Goal: Task Accomplishment & Management: Manage account settings

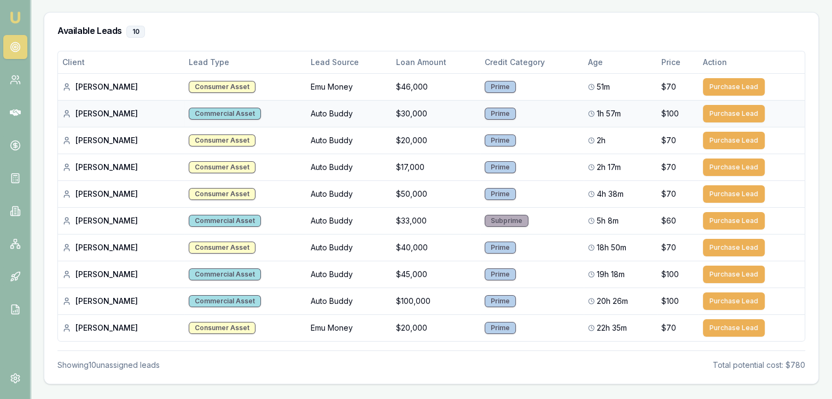
click at [87, 117] on div "Philip C." at bounding box center [121, 113] width 118 height 11
click at [92, 141] on div "Roberta K." at bounding box center [121, 140] width 118 height 11
click at [81, 185] on td "Andrew S." at bounding box center [121, 194] width 126 height 27
click at [81, 216] on div "Serena A." at bounding box center [121, 221] width 118 height 11
click at [91, 276] on div "Seamus B." at bounding box center [121, 274] width 118 height 11
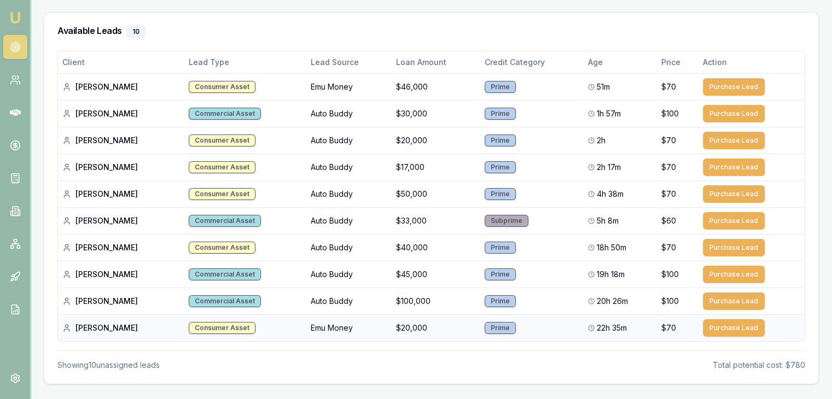
click at [90, 332] on td "Charleigh B." at bounding box center [121, 328] width 126 height 27
click at [722, 86] on button "Purchase Lead" at bounding box center [734, 87] width 62 height 18
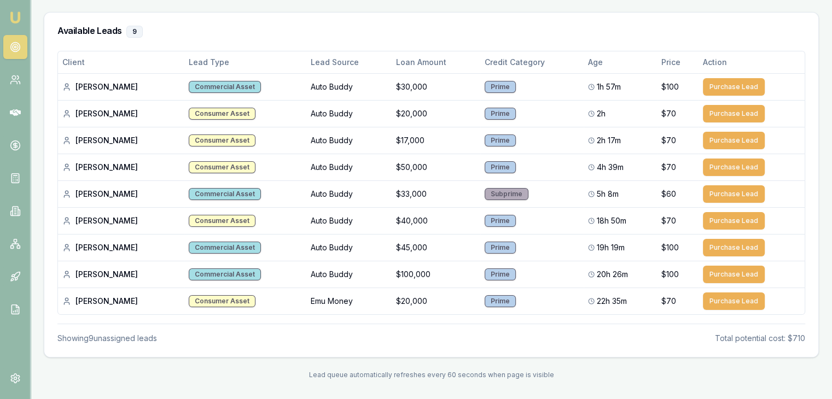
click at [10, 13] on img at bounding box center [15, 17] width 13 height 13
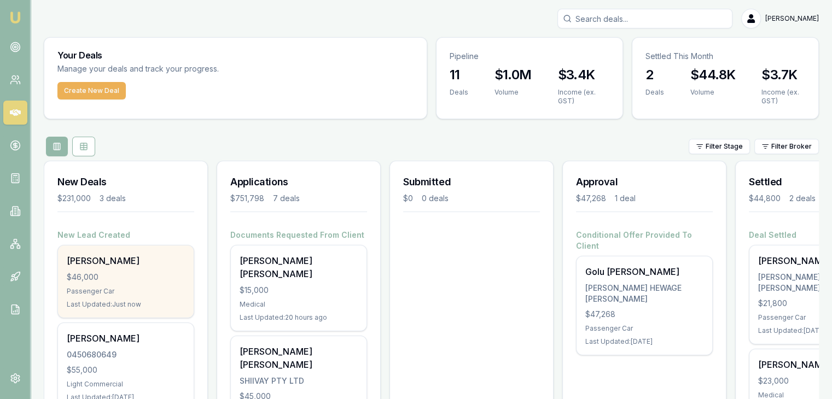
click at [121, 270] on div "Sanjay Khadka $46,000 Passenger Car Last Updated: Just now" at bounding box center [126, 282] width 136 height 72
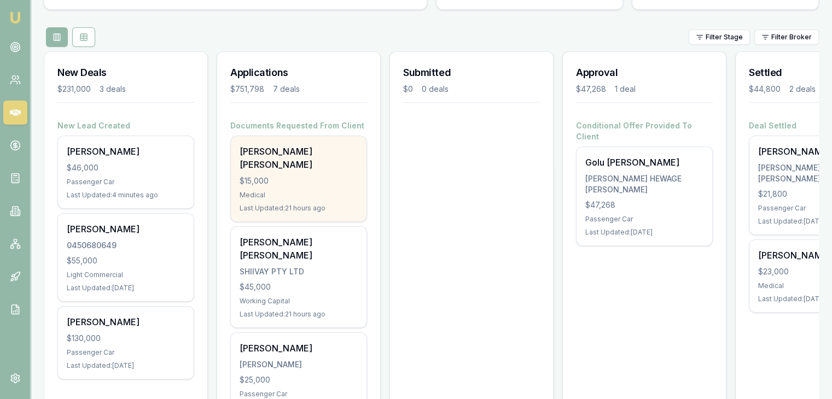
scroll to position [164, 0]
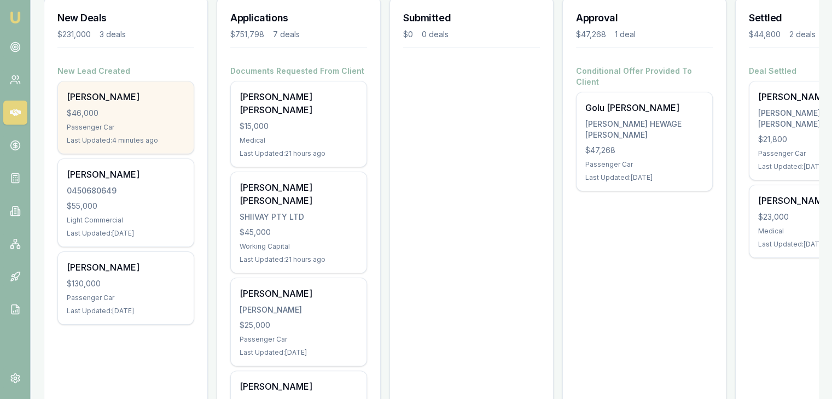
click at [117, 103] on div "Sanjay Khadka $46,000 Passenger Car Last Updated: 4 minutes ago" at bounding box center [126, 118] width 136 height 72
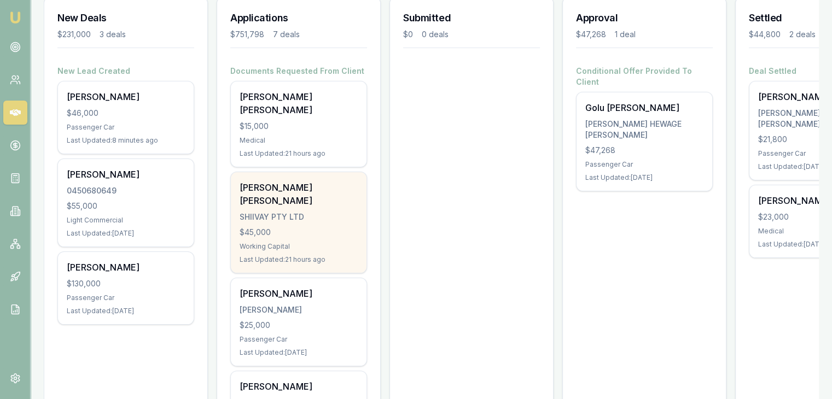
click at [275, 212] on div "SHIIVAY PTY LTD" at bounding box center [299, 217] width 118 height 11
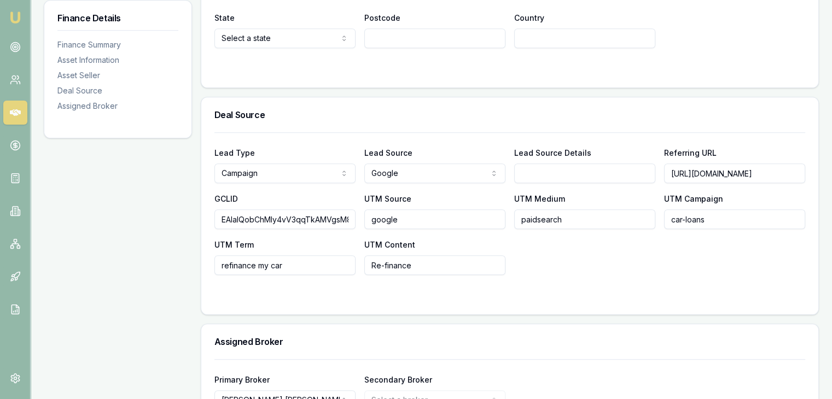
scroll to position [798, 0]
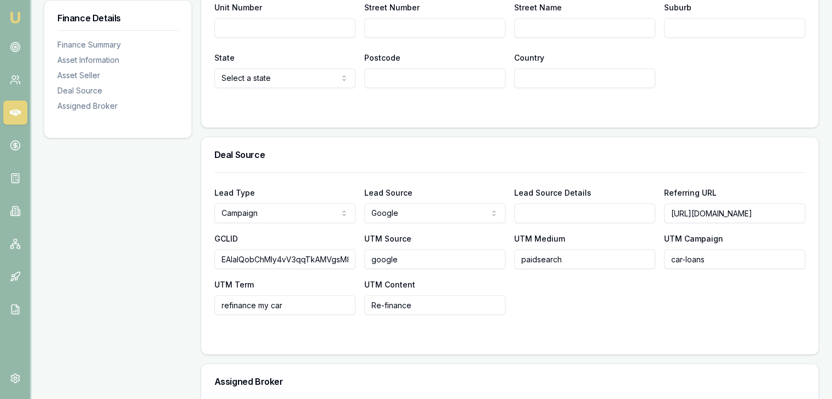
click at [740, 213] on input "https://emumoney.com.au/lp/car-loans-rate?utm_source=google" at bounding box center [734, 214] width 141 height 20
drag, startPoint x: 668, startPoint y: 213, endPoint x: 828, endPoint y: 209, distance: 160.9
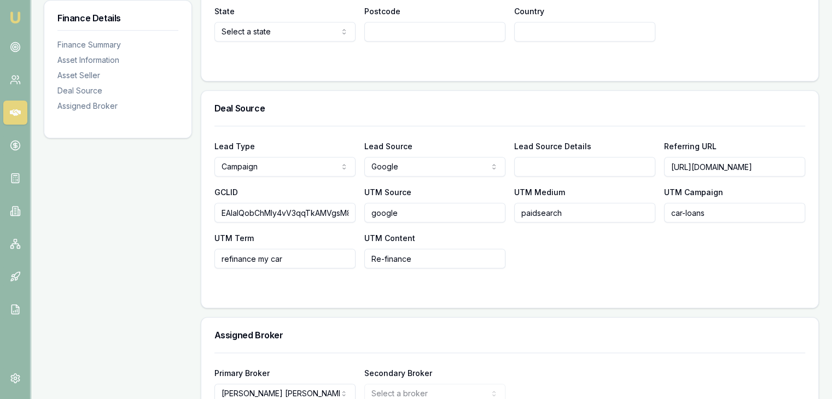
scroll to position [908, 0]
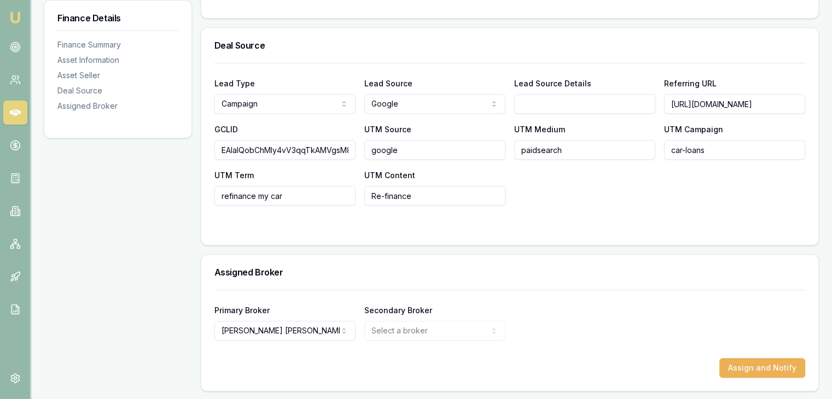
click at [457, 231] on div "Lead Type Campaign New client Repeat client Partner Campaign Other Lead Source …" at bounding box center [509, 154] width 617 height 182
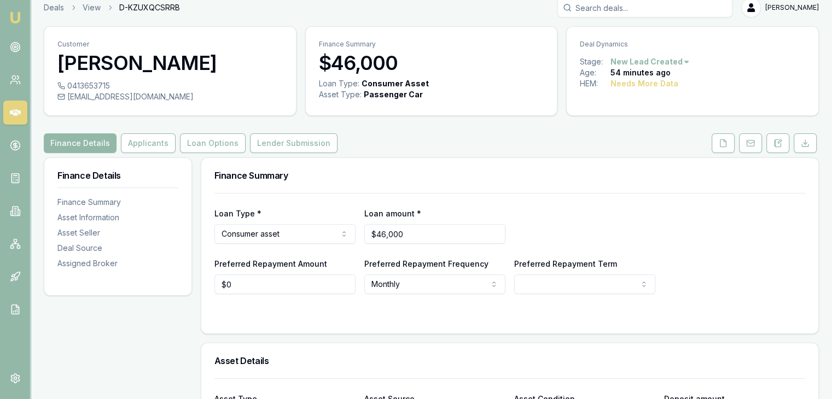
scroll to position [0, 0]
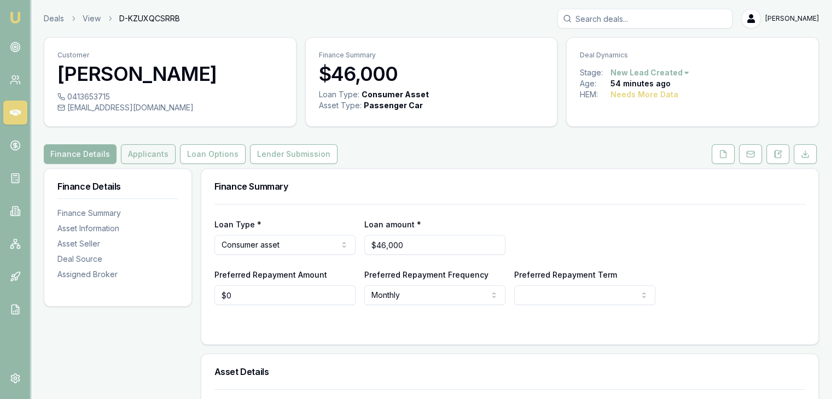
click at [139, 163] on button "Applicants" at bounding box center [148, 154] width 55 height 20
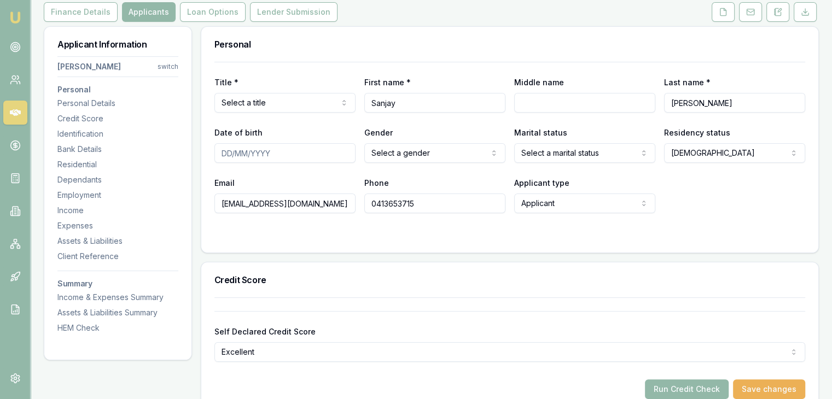
scroll to position [125, 0]
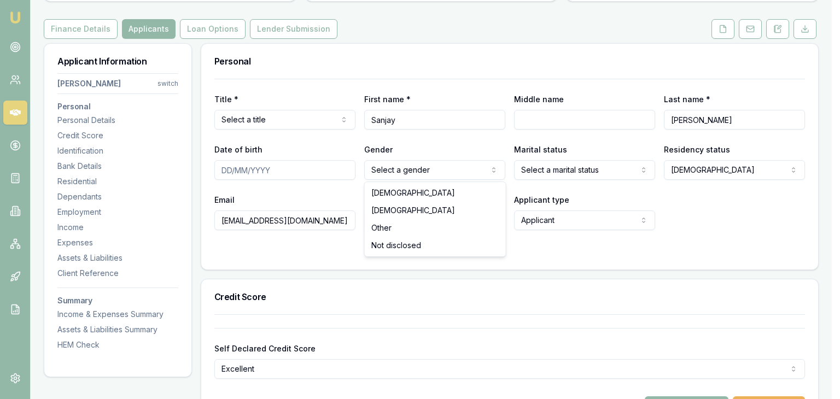
click at [425, 168] on html "Emu Broker Deals View D-KZUXQCSRRB Pinkesh Patel Toggle Menu Customer Sanjay Kh…" at bounding box center [420, 74] width 840 height 399
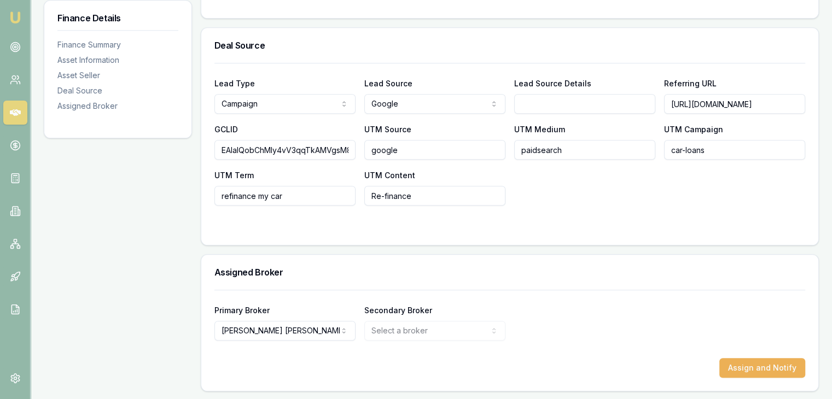
scroll to position [0, 107]
drag, startPoint x: 670, startPoint y: 103, endPoint x: 838, endPoint y: 110, distance: 168.1
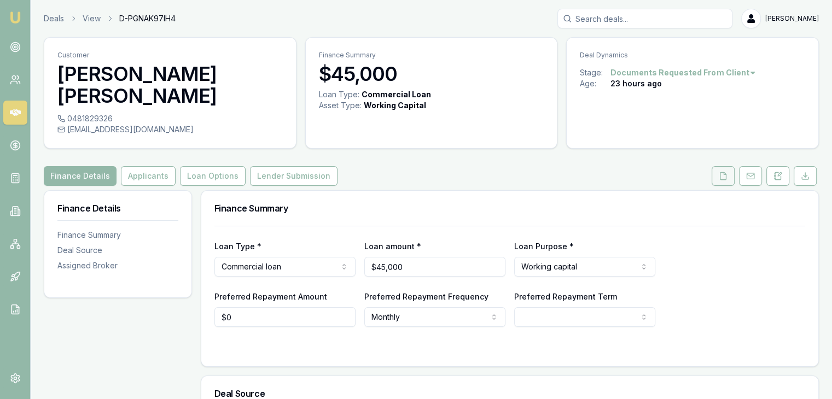
click at [720, 172] on icon at bounding box center [723, 176] width 9 height 9
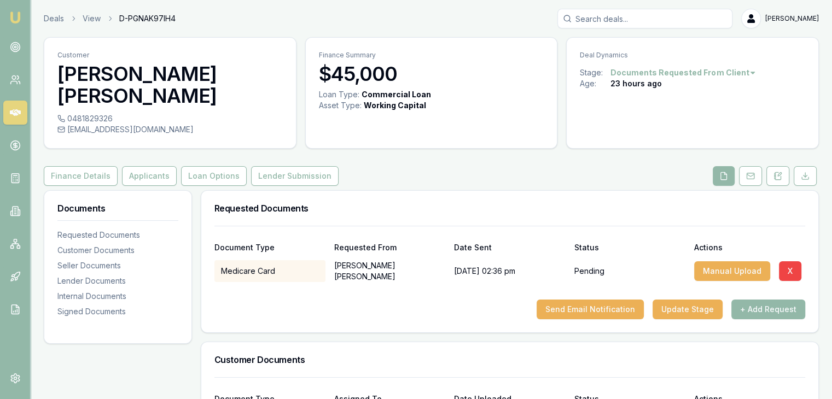
scroll to position [219, 0]
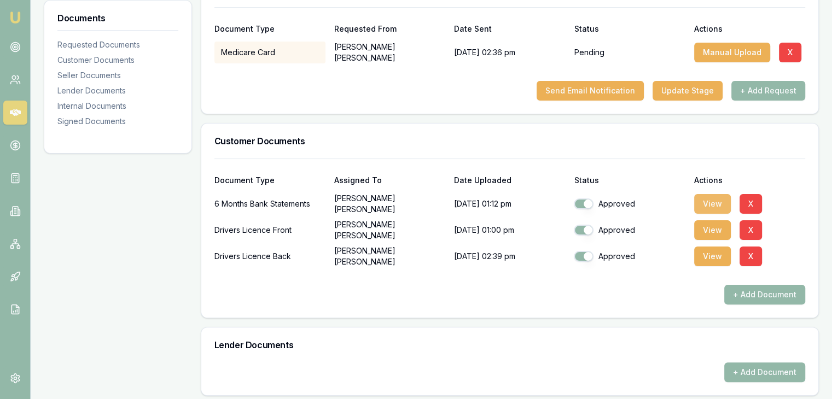
click at [708, 194] on button "View" at bounding box center [712, 204] width 37 height 20
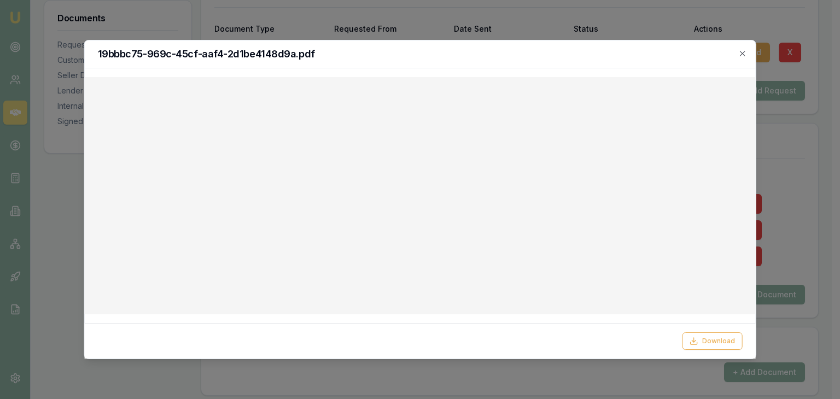
click at [523, 52] on h2 "19bbbc75-969c-45cf-aaf4-2d1be4148d9a.pdf" at bounding box center [420, 54] width 645 height 10
click at [739, 53] on icon "button" at bounding box center [742, 53] width 9 height 9
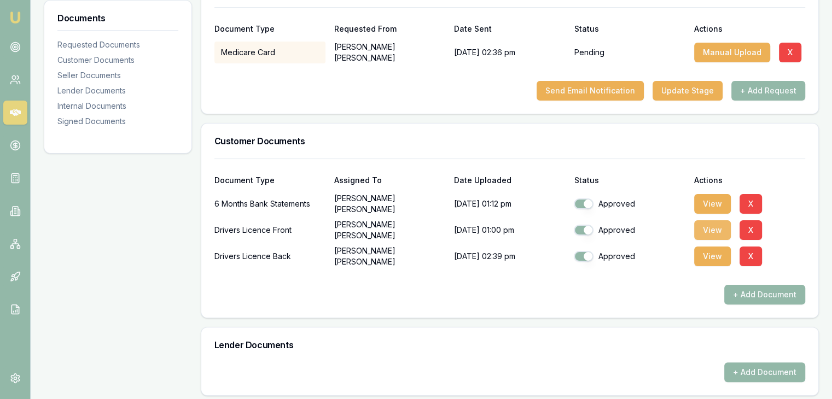
click at [716, 221] on button "View" at bounding box center [712, 231] width 37 height 20
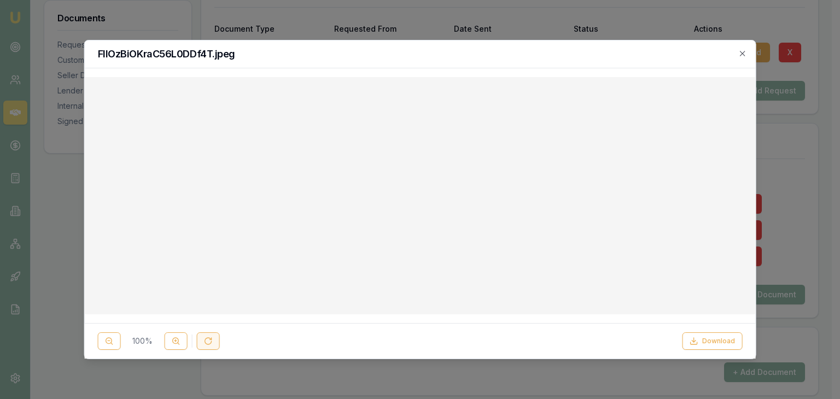
click at [206, 347] on button at bounding box center [208, 342] width 23 height 18
click at [695, 344] on icon at bounding box center [693, 341] width 9 height 9
click at [698, 345] on icon at bounding box center [693, 341] width 9 height 9
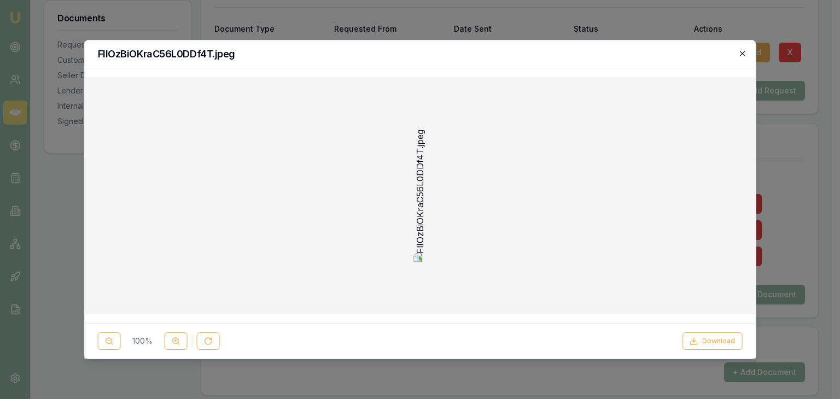
click at [745, 55] on icon "button" at bounding box center [742, 53] width 9 height 9
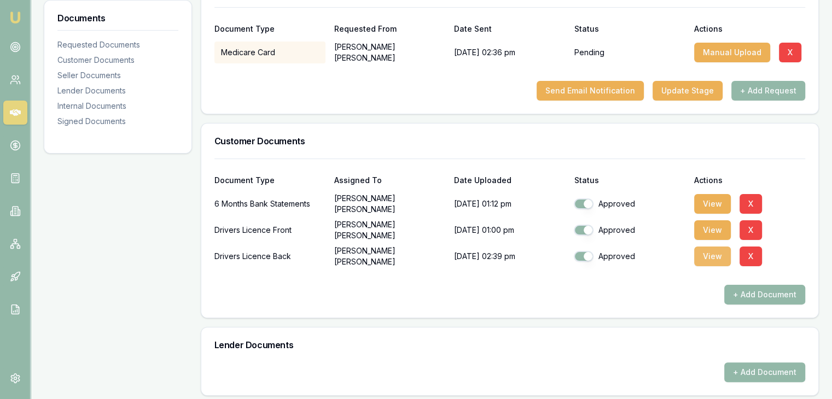
click at [709, 247] on button "View" at bounding box center [712, 257] width 37 height 20
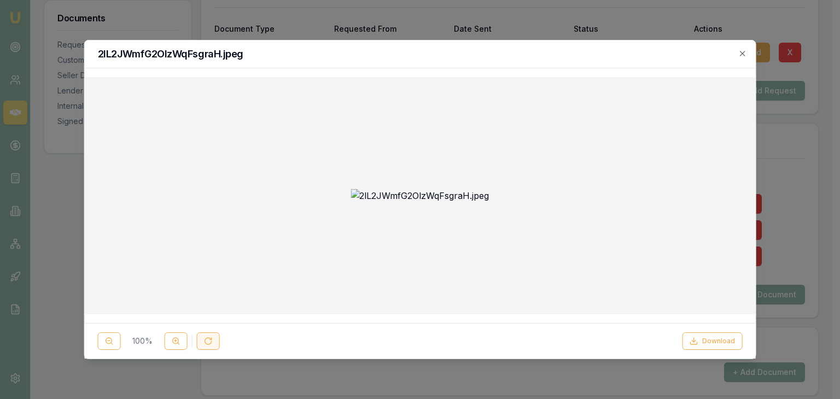
click at [214, 337] on button at bounding box center [208, 342] width 23 height 18
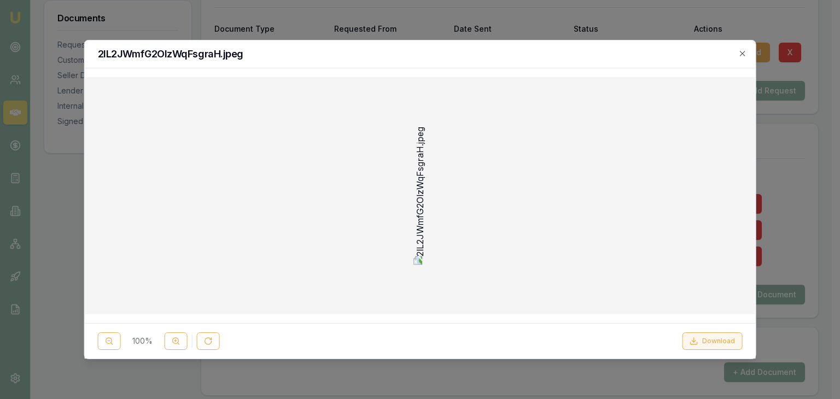
click at [689, 340] on button "Download" at bounding box center [712, 342] width 60 height 18
click at [526, 56] on h2 "2lL2JWmfG2OlzWqFsgraH.jpeg" at bounding box center [420, 54] width 645 height 10
drag, startPoint x: 742, startPoint y: 53, endPoint x: 743, endPoint y: 38, distance: 15.3
click at [743, 53] on icon "button" at bounding box center [742, 53] width 5 height 5
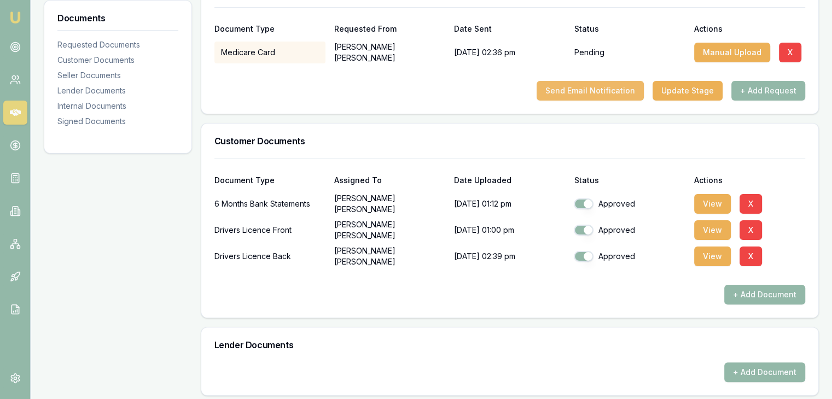
click at [575, 81] on button "Send Email Notification" at bounding box center [590, 91] width 107 height 20
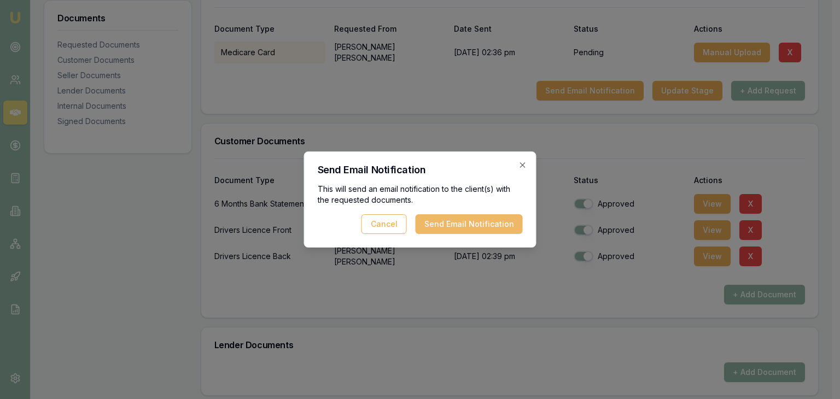
click at [436, 224] on button "Send Email Notification" at bounding box center [469, 224] width 107 height 20
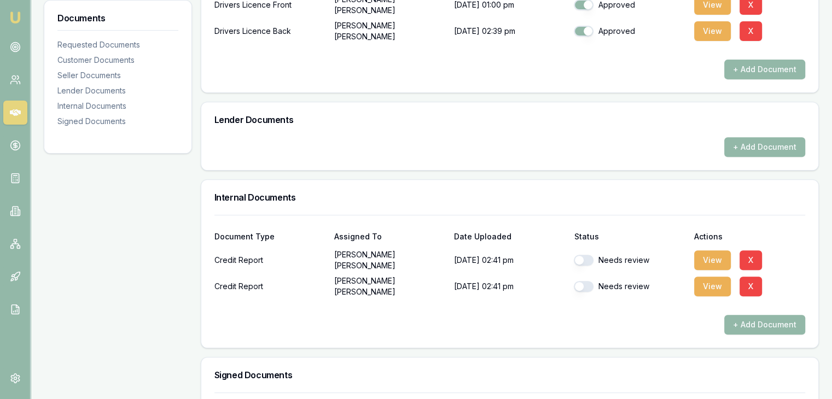
scroll to position [531, 0]
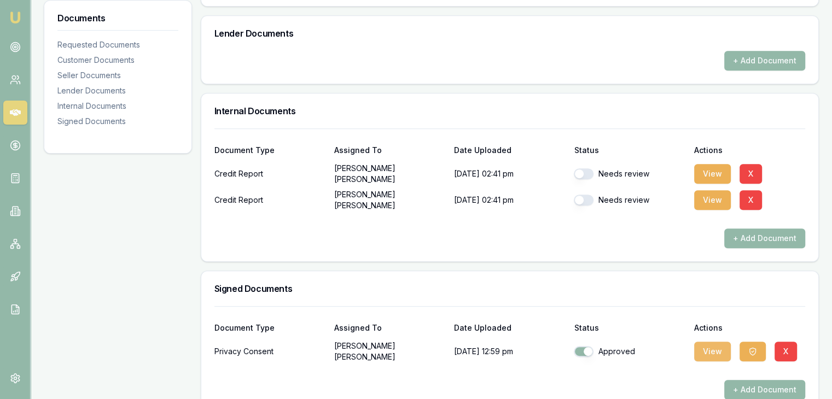
click at [707, 342] on button "View" at bounding box center [712, 352] width 37 height 20
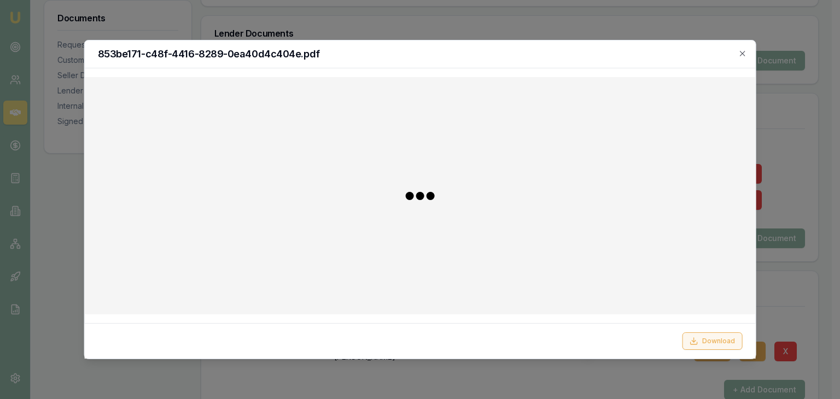
click at [703, 342] on button "Download" at bounding box center [712, 342] width 60 height 18
click at [737, 51] on h2 "853be171-c48f-4416-8289-0ea40d4c404e.pdf" at bounding box center [420, 54] width 645 height 10
click at [739, 53] on icon "button" at bounding box center [742, 53] width 9 height 9
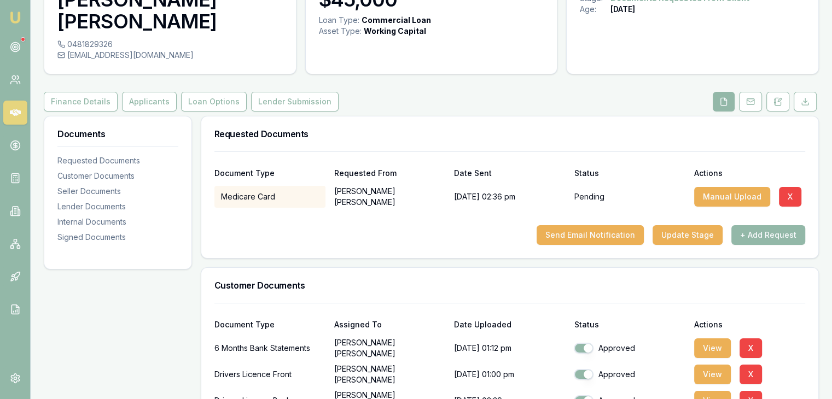
scroll to position [0, 0]
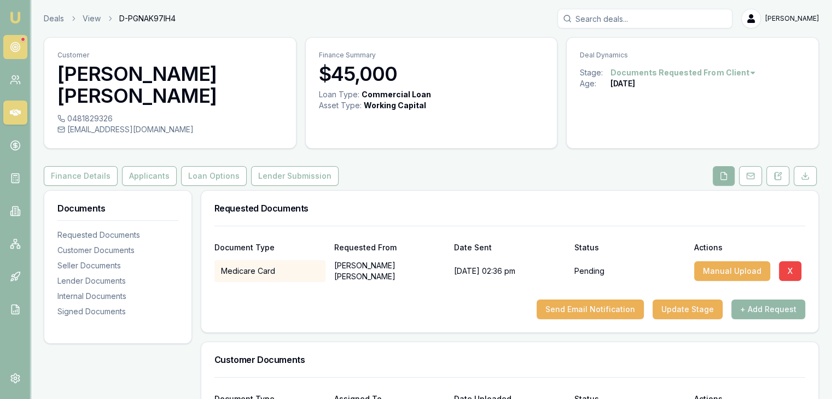
click at [15, 40] on link at bounding box center [15, 47] width 24 height 24
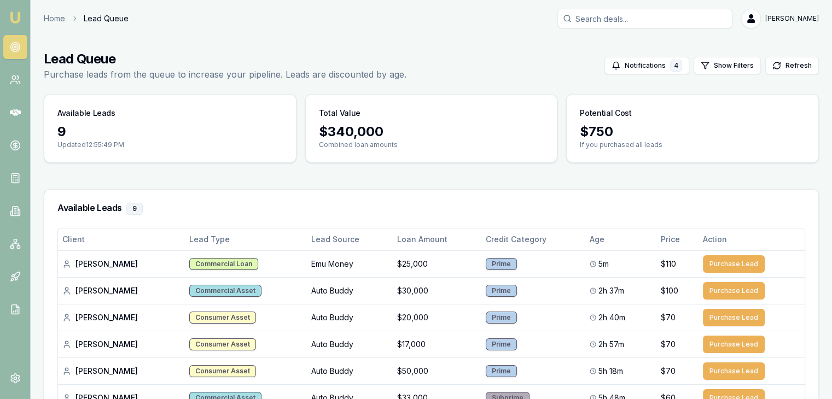
click at [14, 7] on nav "Emu Broker" at bounding box center [15, 165] width 30 height 331
click at [14, 14] on img at bounding box center [15, 17] width 13 height 13
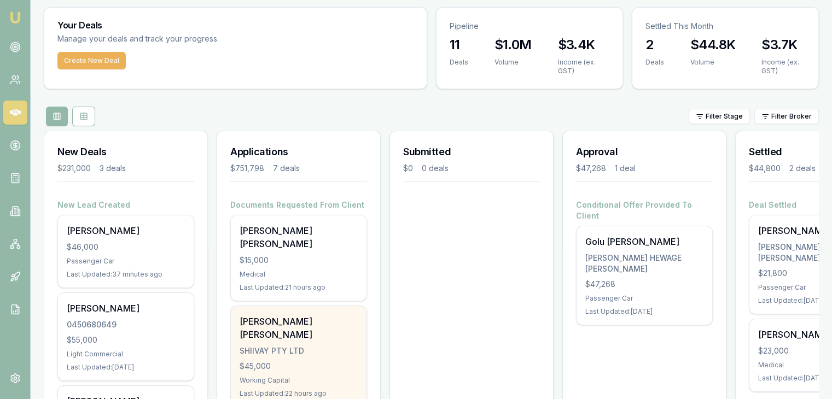
scroll to position [55, 0]
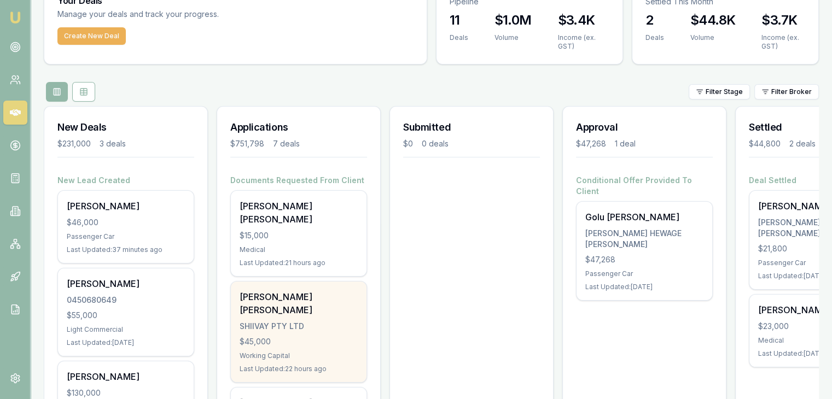
click at [278, 321] on div "SHIIVAY PTY LTD" at bounding box center [299, 326] width 118 height 11
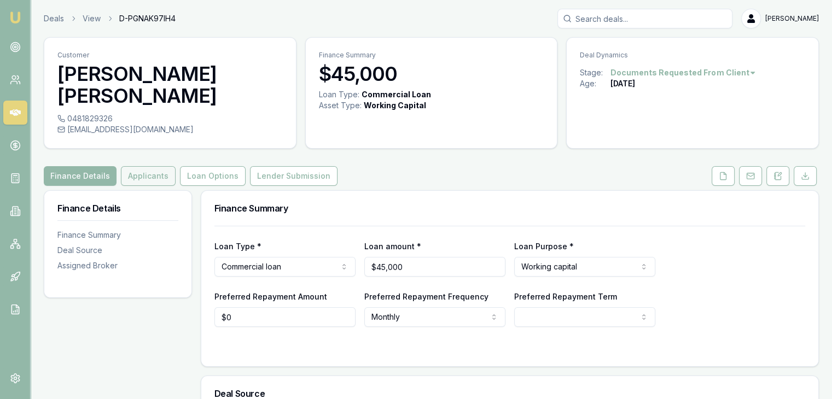
click at [140, 166] on button "Applicants" at bounding box center [148, 176] width 55 height 20
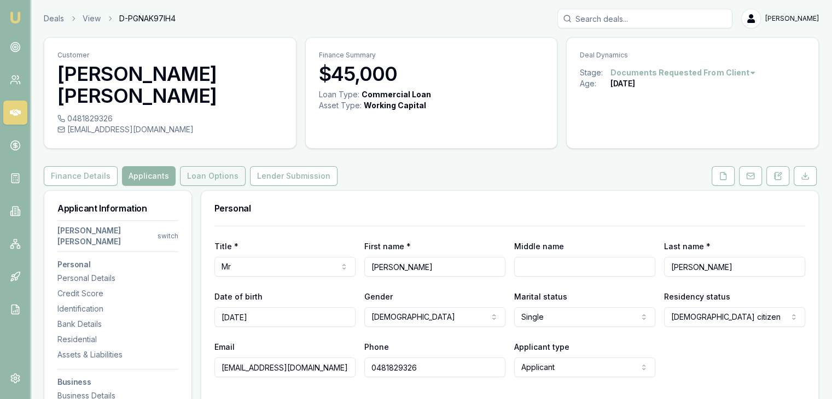
click at [206, 166] on button "Loan Options" at bounding box center [213, 176] width 66 height 20
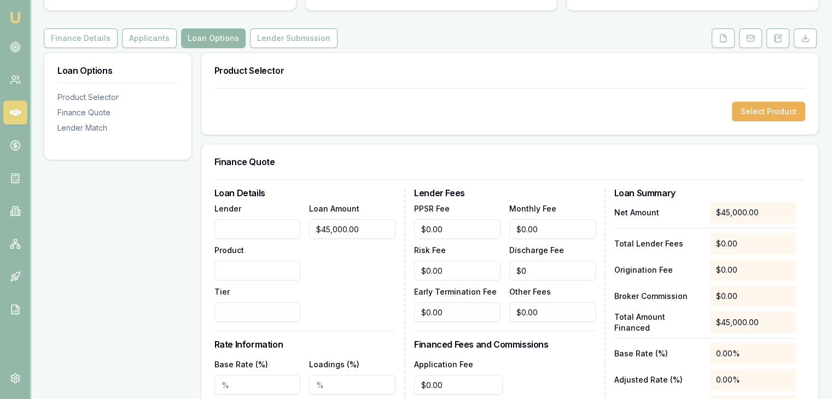
scroll to position [55, 0]
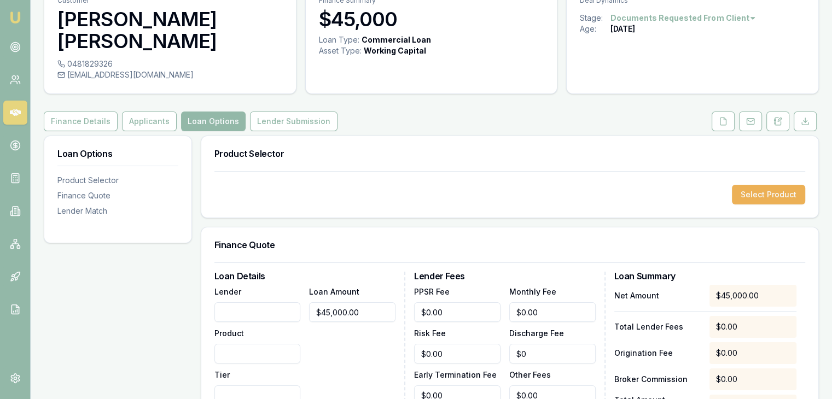
click at [16, 21] on img at bounding box center [15, 17] width 13 height 13
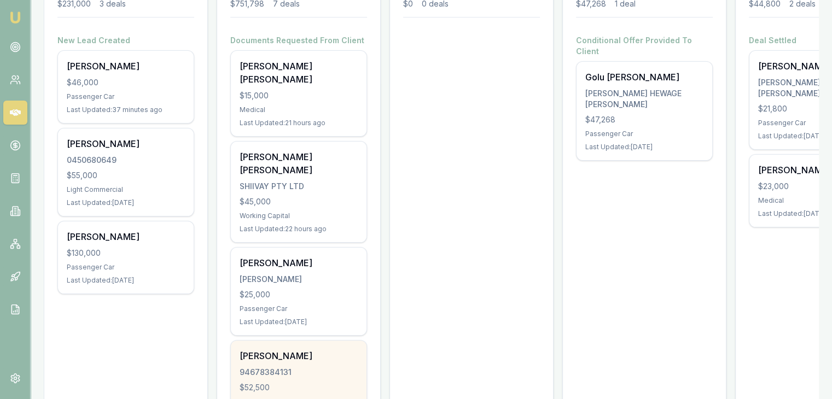
scroll to position [42, 0]
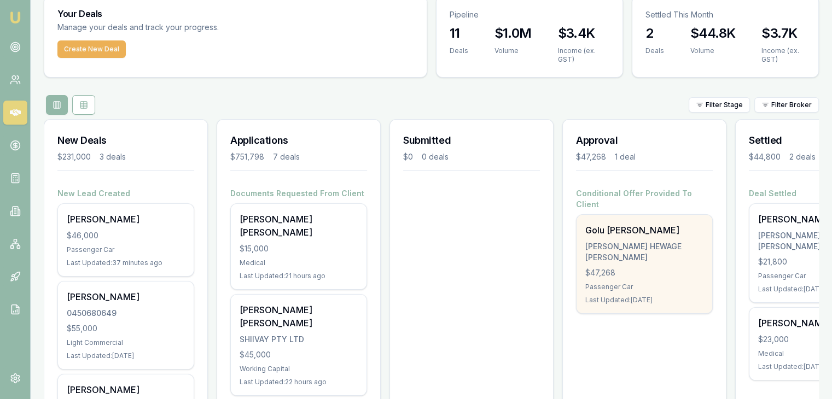
click at [686, 241] on div "[PERSON_NAME] HEWAGE [PERSON_NAME]" at bounding box center [644, 252] width 118 height 22
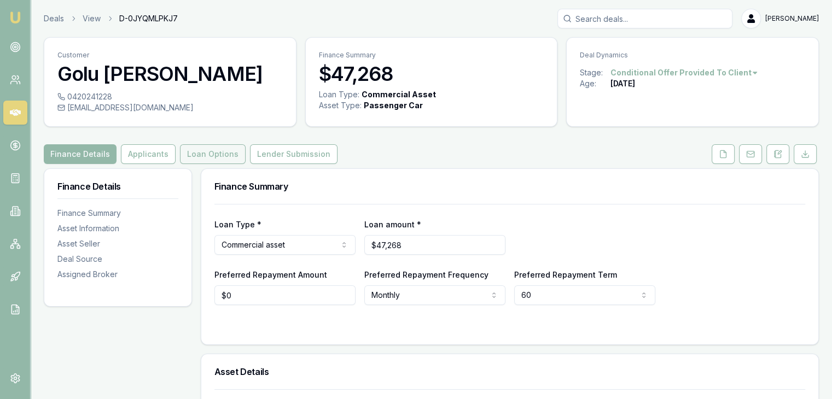
click at [219, 152] on button "Loan Options" at bounding box center [213, 154] width 66 height 20
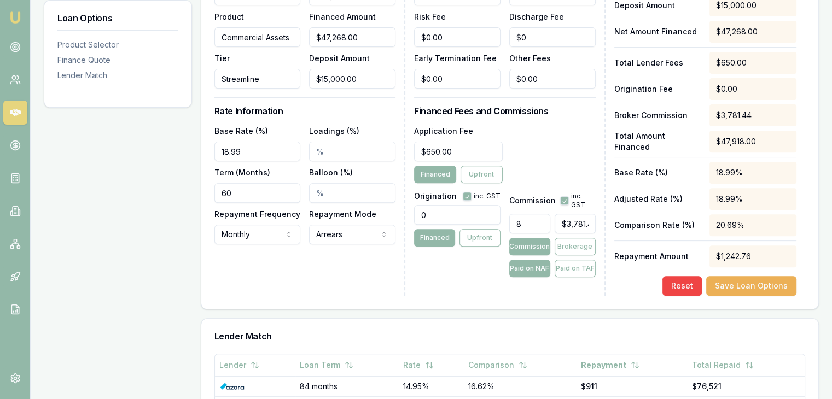
scroll to position [383, 0]
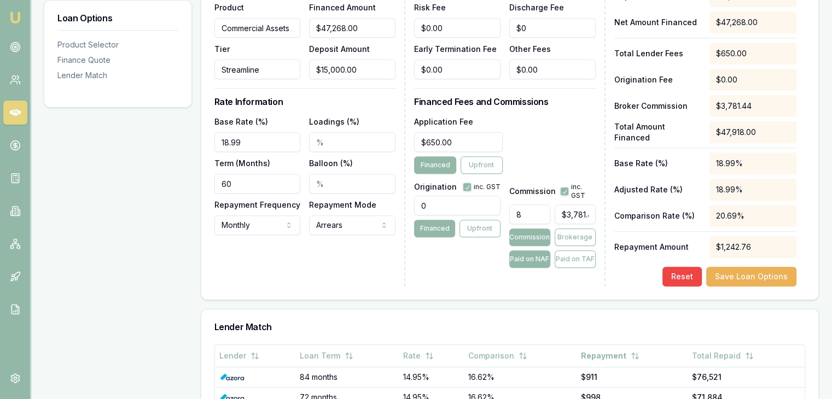
click at [563, 191] on button "button" at bounding box center [564, 191] width 9 height 9
checkbox input "false"
click at [436, 283] on div "Lender Fees PPSR Fee $0.00 Monthly Fee $0.00 Risk Fee $0.00 Discharge Fee $0 Ea…" at bounding box center [509, 116] width 191 height 341
click at [747, 279] on button "Save Loan Options" at bounding box center [751, 277] width 90 height 20
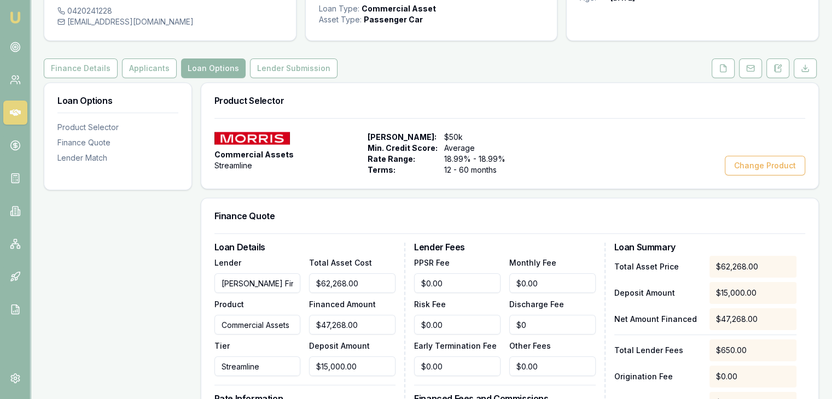
scroll to position [7, 0]
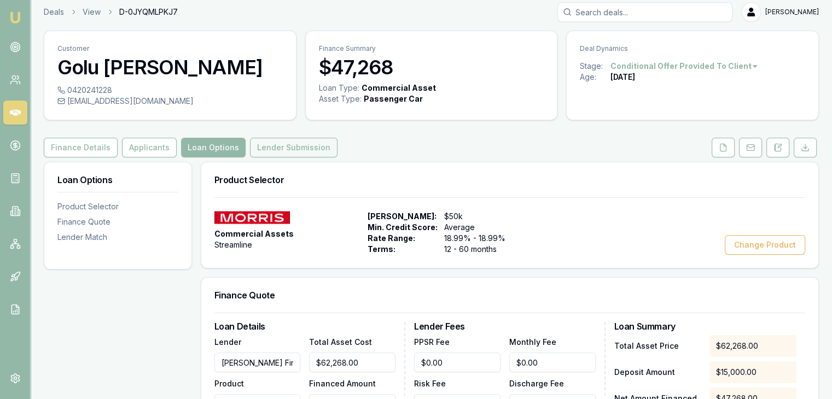
click at [285, 147] on button "Lender Submission" at bounding box center [294, 148] width 88 height 20
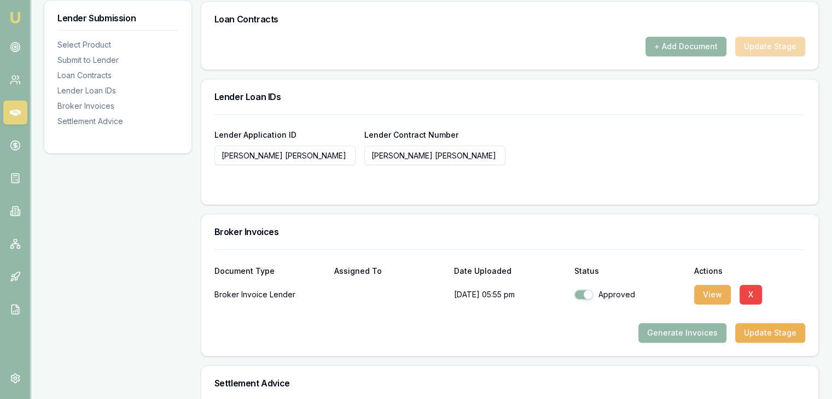
scroll to position [718, 0]
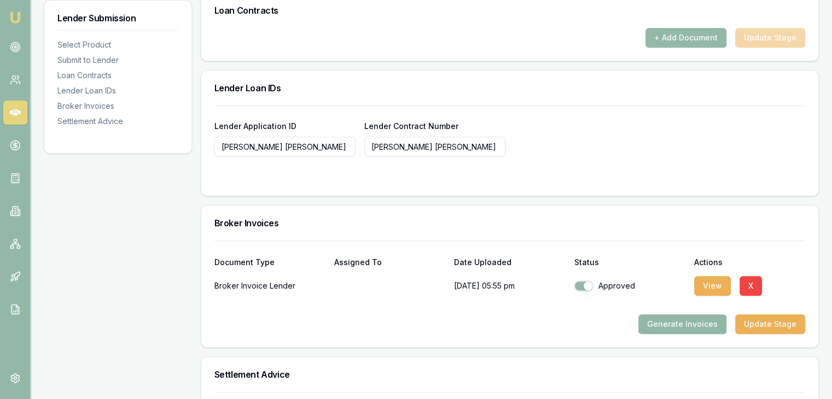
click at [690, 323] on button "Generate Invoices" at bounding box center [683, 325] width 88 height 20
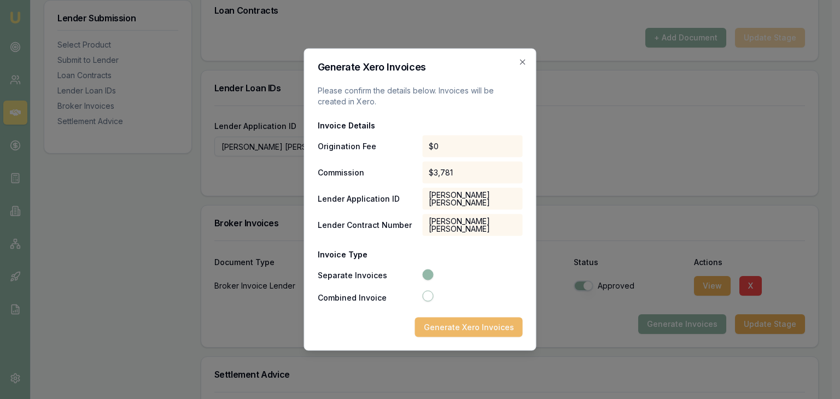
click at [462, 331] on button "Generate Xero Invoices" at bounding box center [469, 328] width 108 height 20
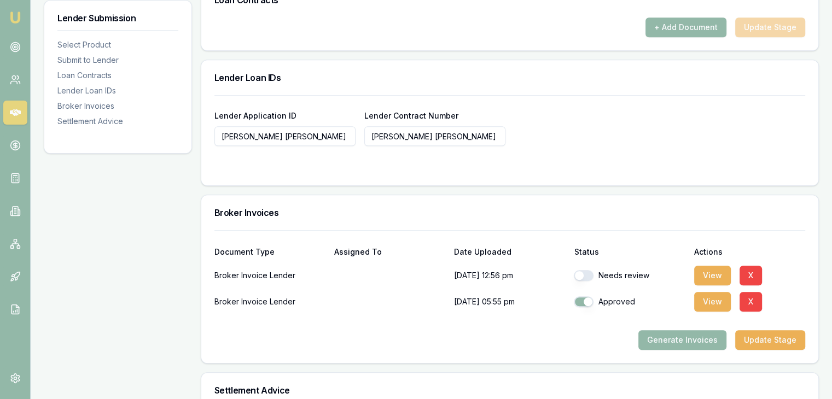
scroll to position [821, 0]
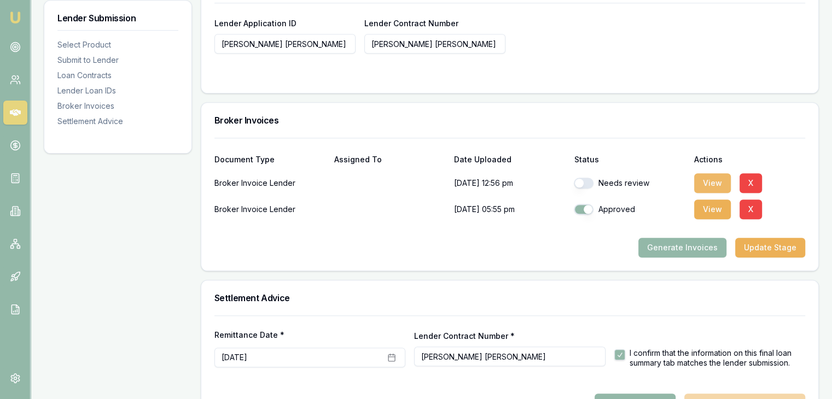
click at [706, 182] on button "View" at bounding box center [712, 183] width 37 height 20
click at [581, 182] on button "button" at bounding box center [584, 183] width 20 height 11
checkbox input "true"
